Goal: Task Accomplishment & Management: Use online tool/utility

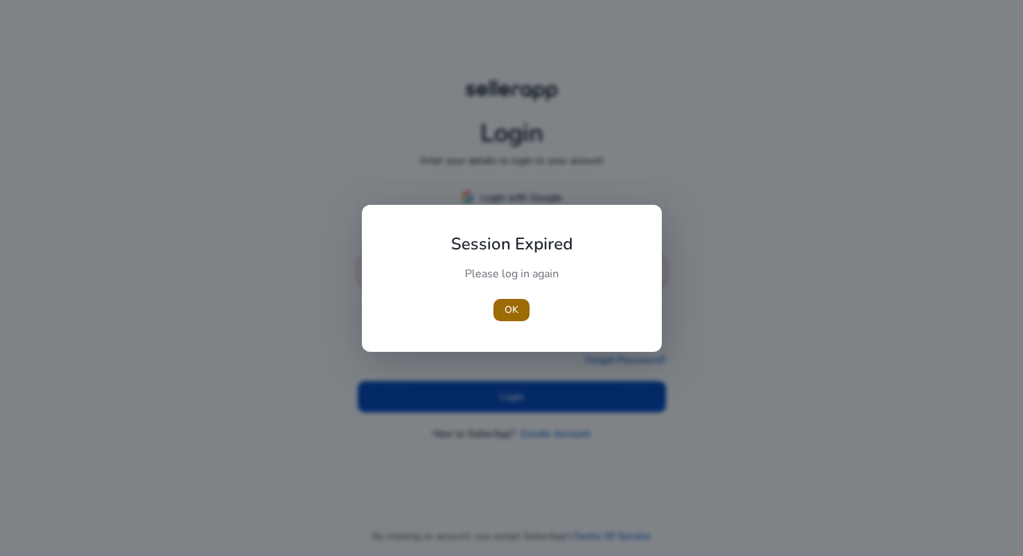
click at [512, 309] on span "OK" at bounding box center [512, 309] width 14 height 15
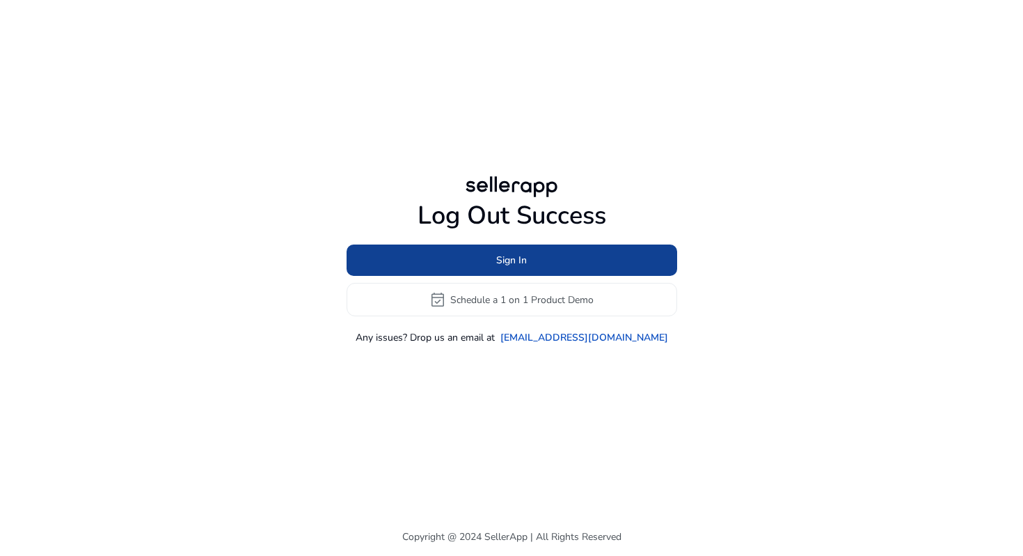
click at [520, 253] on span "Sign In" at bounding box center [511, 260] width 31 height 15
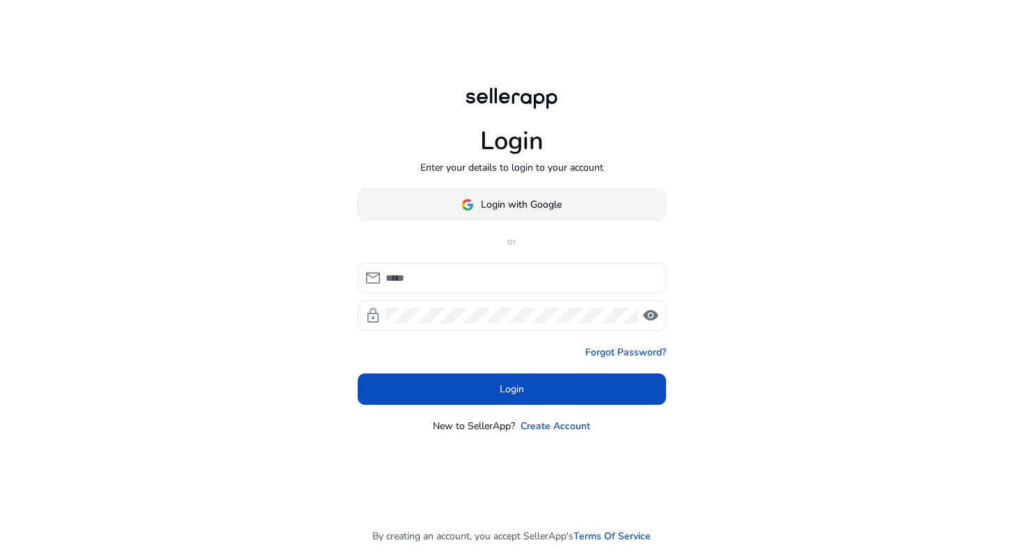
click at [505, 200] on span "Login with Google" at bounding box center [521, 204] width 81 height 15
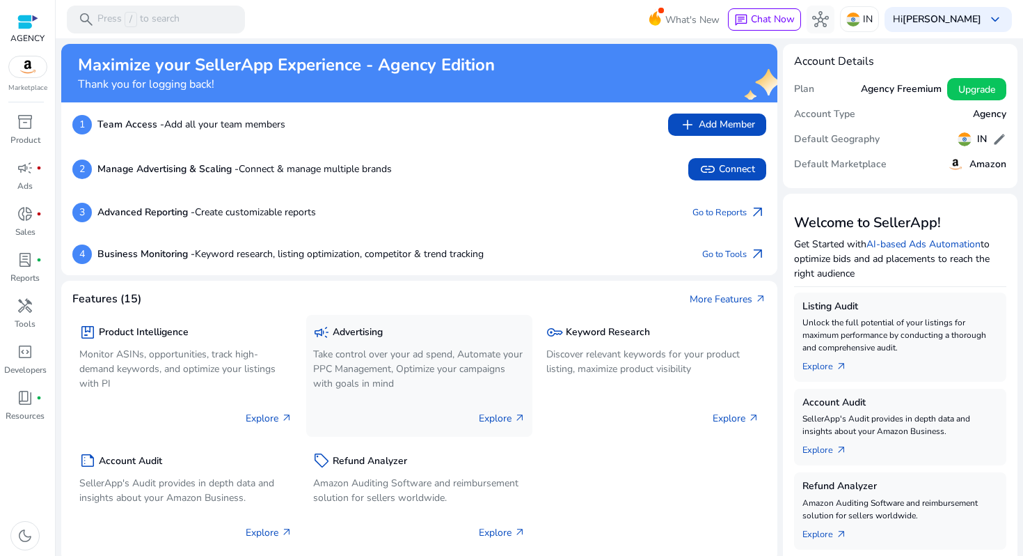
click at [394, 339] on div "campaign Advertising" at bounding box center [419, 332] width 213 height 20
